Goal: Task Accomplishment & Management: Use online tool/utility

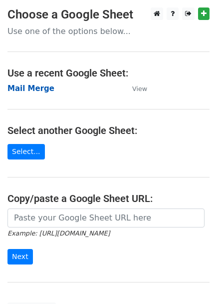
click at [28, 88] on strong "Mail Merge" at bounding box center [30, 88] width 47 height 9
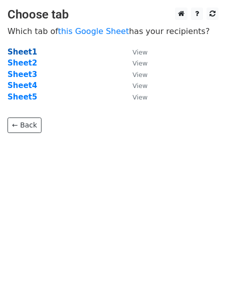
click at [14, 53] on strong "Sheet1" at bounding box center [21, 51] width 29 height 9
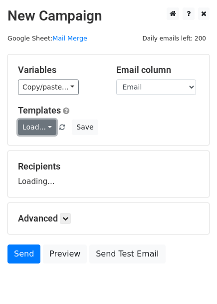
click at [35, 129] on link "Load..." at bounding box center [37, 126] width 38 height 15
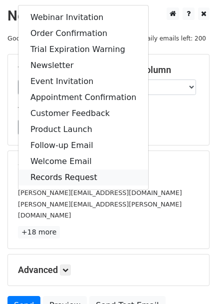
click at [42, 177] on link "Records Request" at bounding box center [83, 177] width 130 height 16
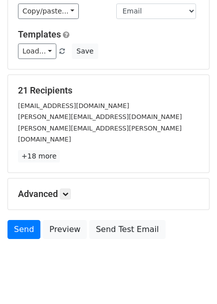
scroll to position [85, 0]
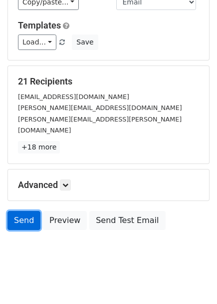
click at [20, 212] on link "Send" at bounding box center [23, 220] width 33 height 19
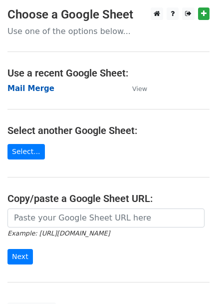
click at [44, 87] on strong "Mail Merge" at bounding box center [30, 88] width 47 height 9
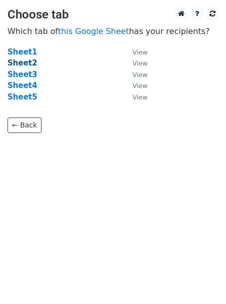
click at [17, 65] on strong "Sheet2" at bounding box center [21, 62] width 29 height 9
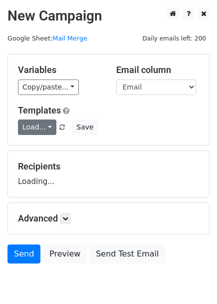
click at [43, 130] on link "Load..." at bounding box center [37, 126] width 38 height 15
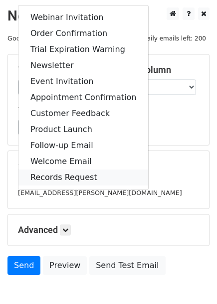
click at [55, 175] on link "Records Request" at bounding box center [83, 177] width 130 height 16
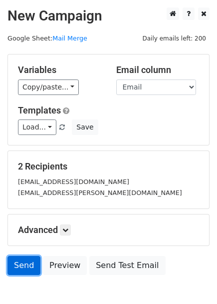
click at [18, 269] on link "Send" at bounding box center [23, 265] width 33 height 19
